Goal: Find specific page/section: Find specific page/section

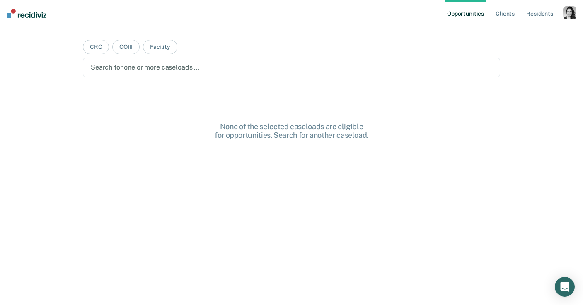
click at [571, 17] on div "button" at bounding box center [569, 12] width 13 height 13
click at [513, 32] on link "Profile" at bounding box center [536, 33] width 67 height 7
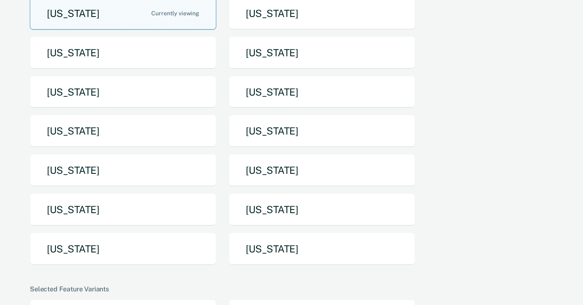
scroll to position [86, 0]
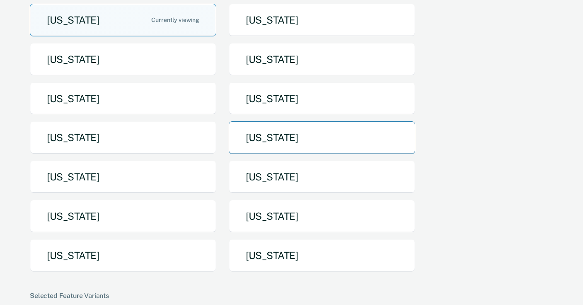
click at [287, 150] on button "[US_STATE]" at bounding box center [322, 137] width 186 height 33
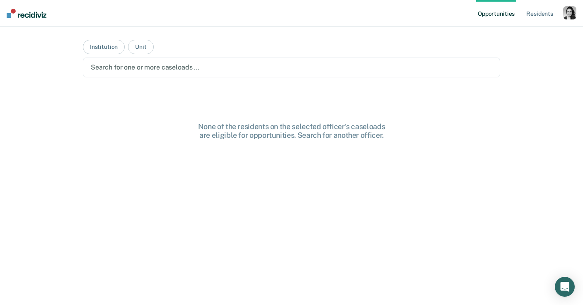
click at [573, 14] on div "button" at bounding box center [569, 12] width 13 height 13
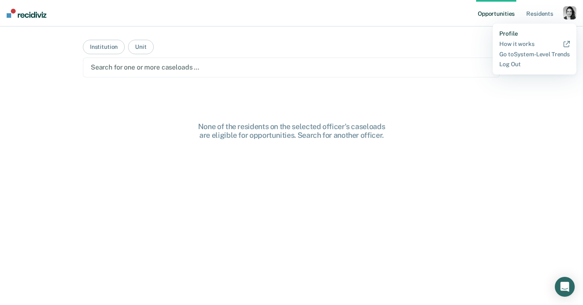
click at [514, 31] on link "Profile" at bounding box center [534, 33] width 70 height 7
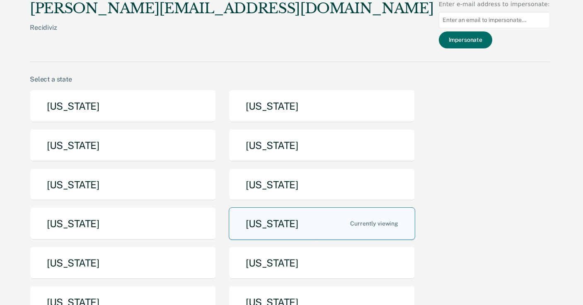
click at [334, 225] on button "[US_STATE]" at bounding box center [322, 223] width 186 height 33
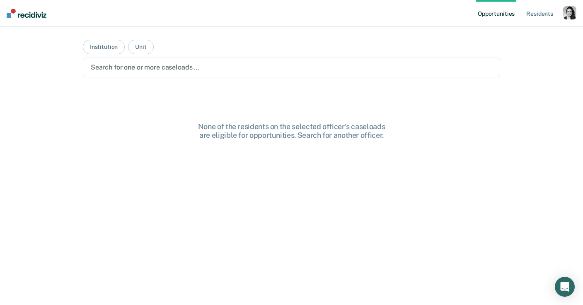
click at [241, 72] on div "Search for one or more caseloads …" at bounding box center [291, 67] width 403 height 11
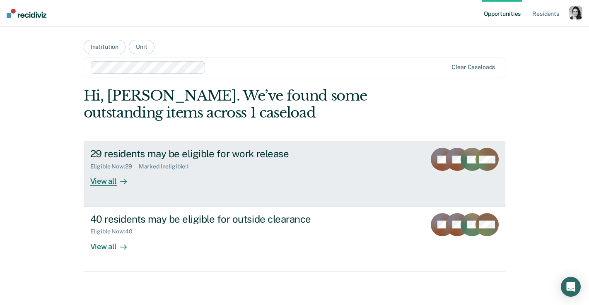
click at [200, 160] on div "Eligible Now : 29 Marked Ineligible : 1" at bounding box center [235, 165] width 291 height 10
